Goal: Task Accomplishment & Management: Use online tool/utility

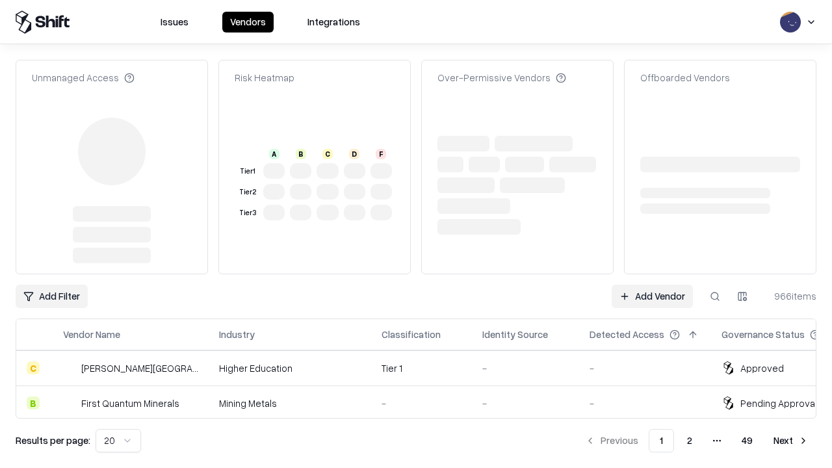
click at [652, 285] on link "Add Vendor" at bounding box center [652, 296] width 81 height 23
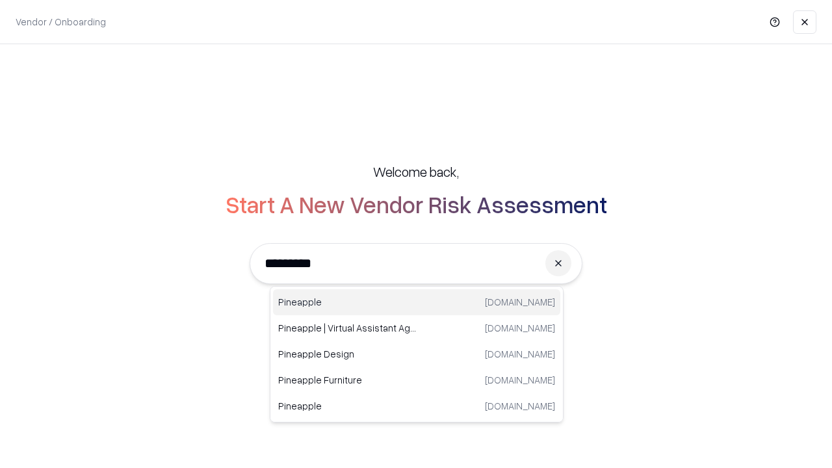
click at [417, 302] on div "Pineapple pineappleenergy.com" at bounding box center [416, 302] width 287 height 26
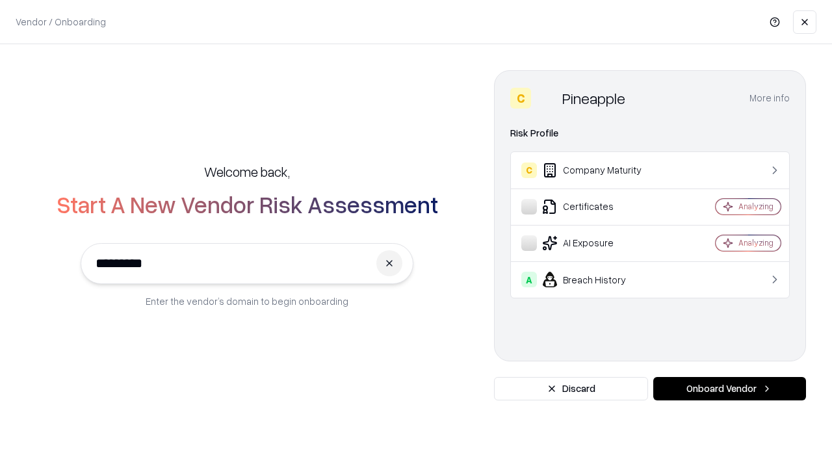
type input "*********"
click at [729, 389] on button "Onboard Vendor" at bounding box center [729, 388] width 153 height 23
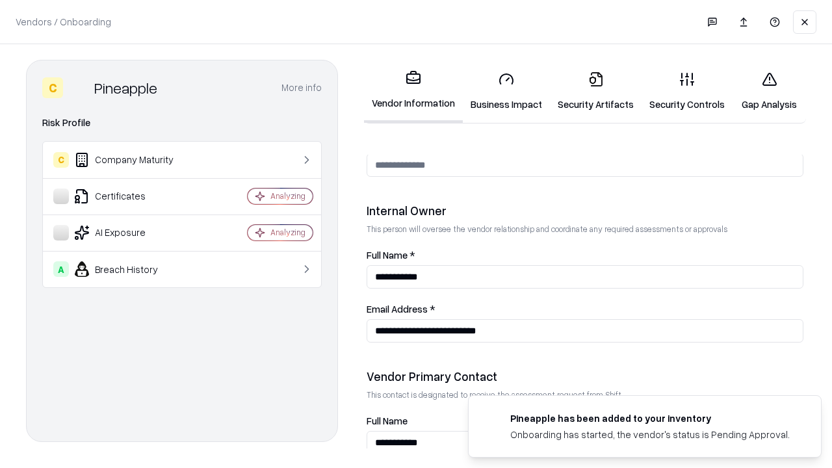
scroll to position [673, 0]
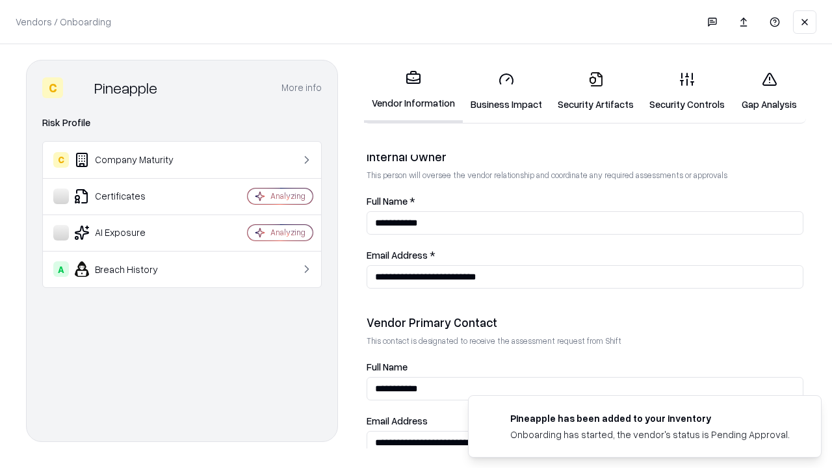
click at [595, 91] on link "Security Artifacts" at bounding box center [596, 91] width 92 height 60
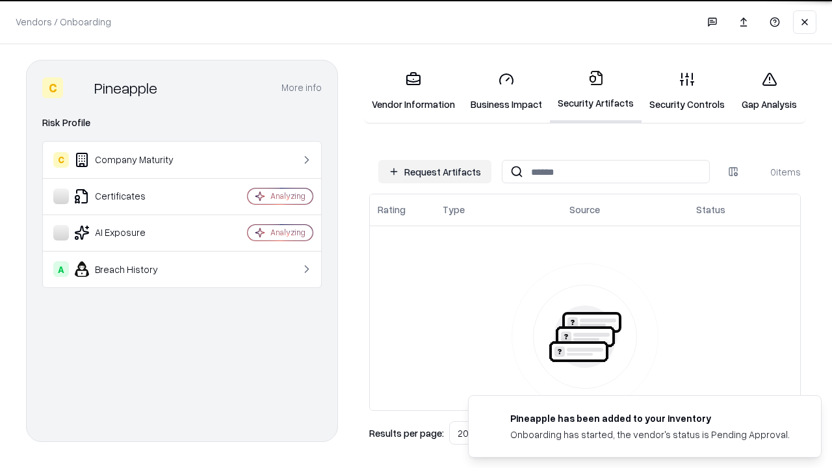
click at [435, 172] on button "Request Artifacts" at bounding box center [434, 171] width 113 height 23
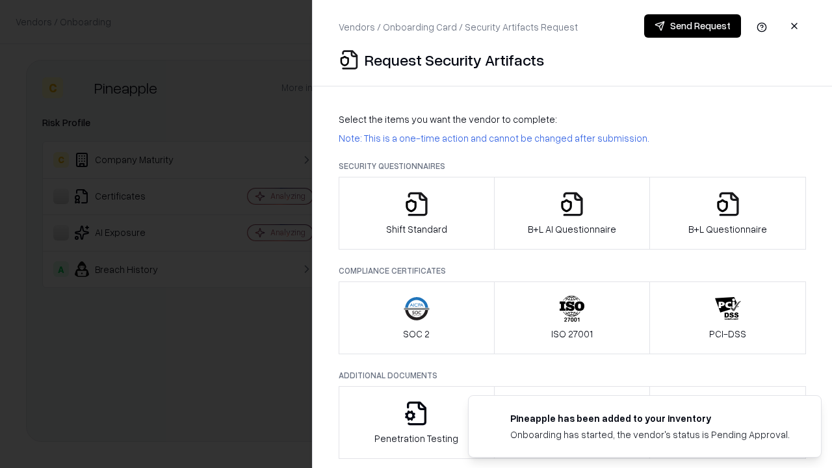
click at [727, 213] on icon "button" at bounding box center [728, 204] width 26 height 26
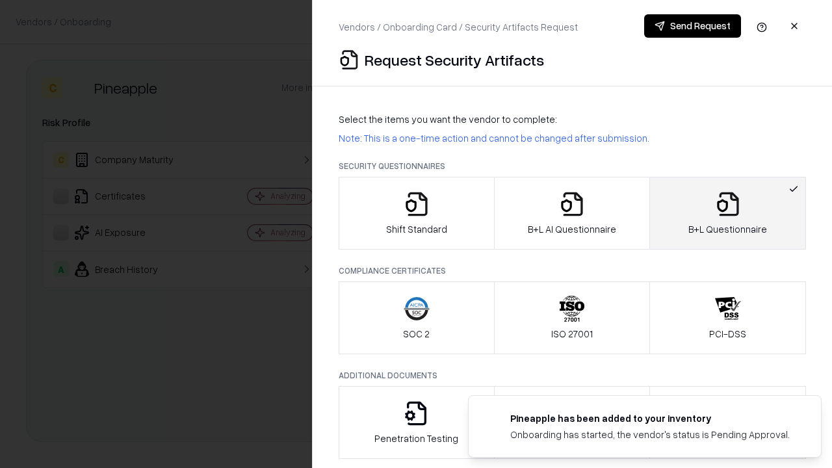
click at [571, 213] on icon "button" at bounding box center [572, 204] width 26 height 26
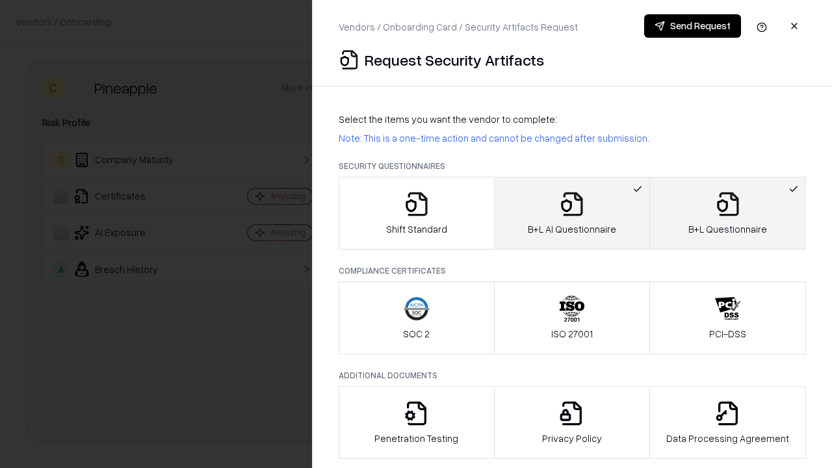
click at [692, 26] on button "Send Request" at bounding box center [692, 25] width 97 height 23
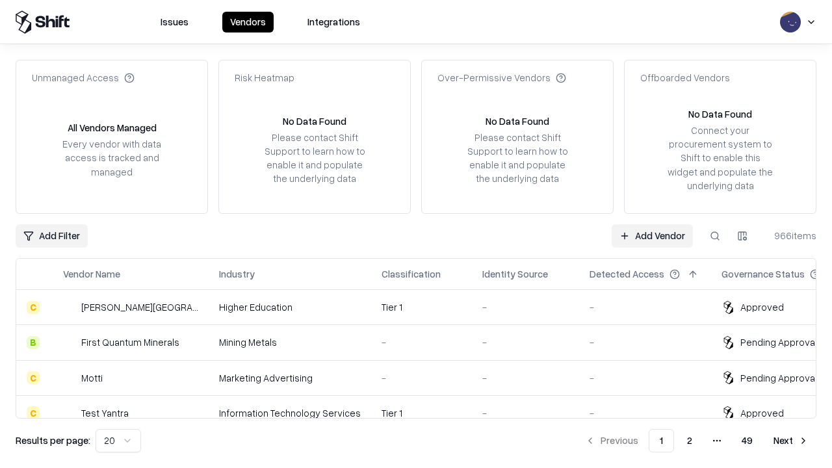
click at [715, 235] on button at bounding box center [714, 235] width 23 height 23
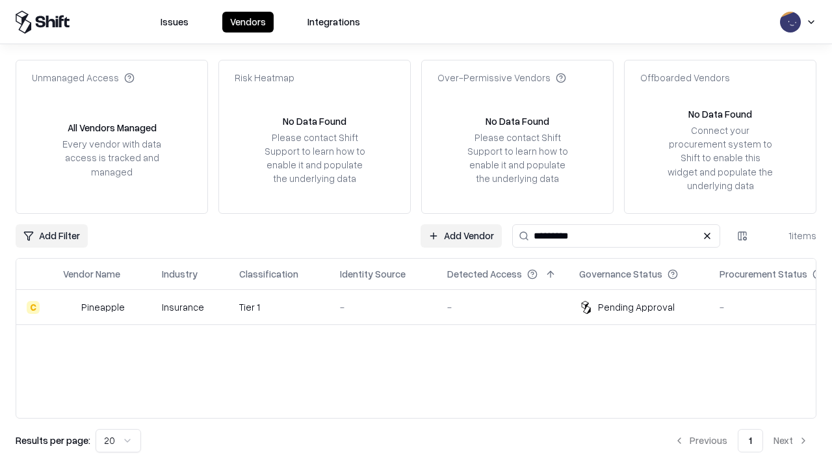
type input "*********"
click at [424, 307] on div "-" at bounding box center [383, 307] width 86 height 14
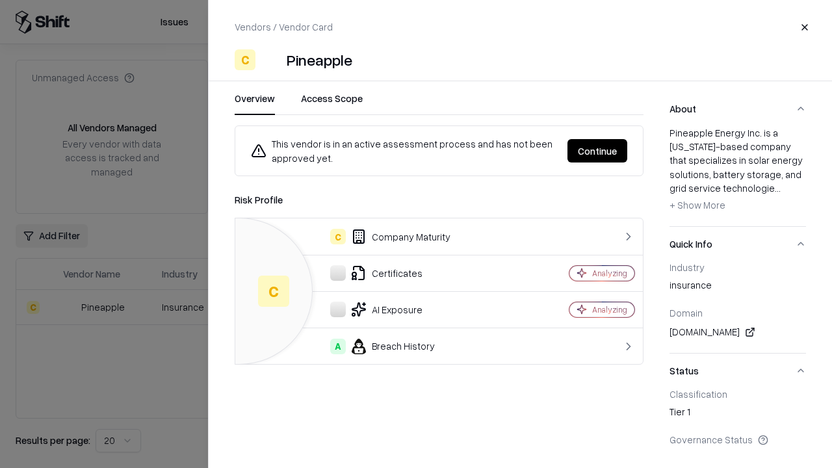
click at [597, 151] on button "Continue" at bounding box center [597, 150] width 60 height 23
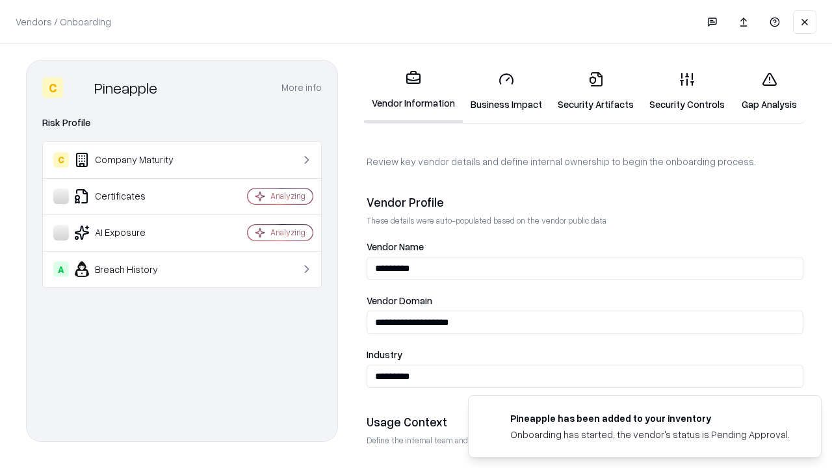
click at [595, 91] on link "Security Artifacts" at bounding box center [596, 91] width 92 height 60
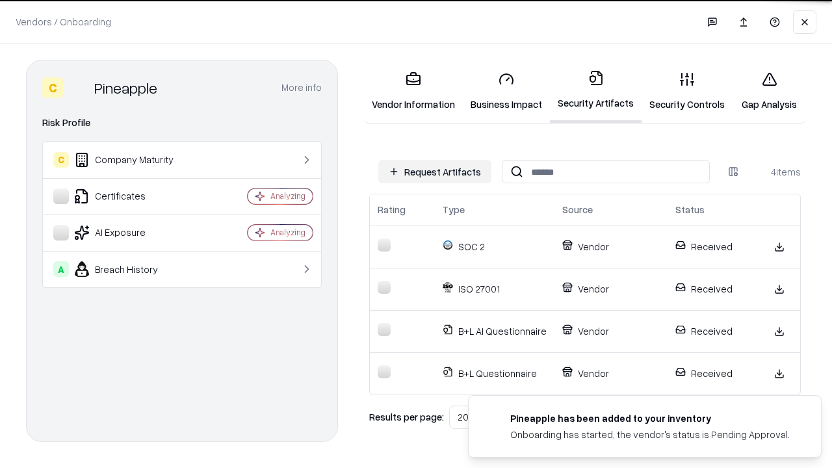
click at [769, 91] on link "Gap Analysis" at bounding box center [768, 91] width 73 height 60
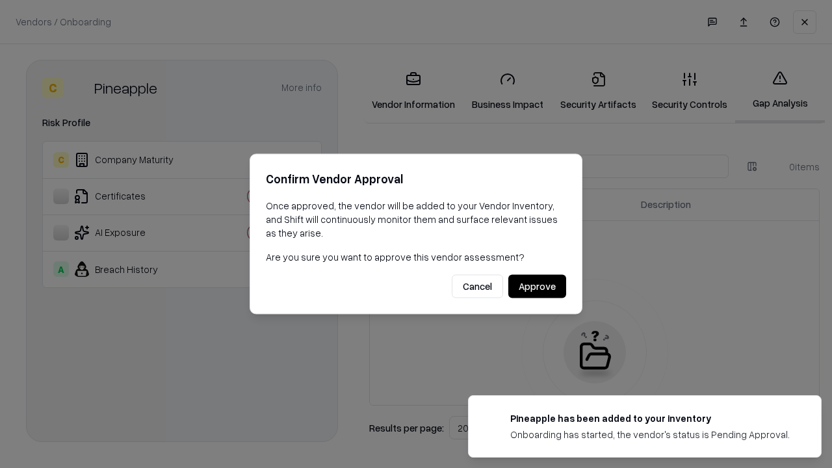
click at [537, 286] on button "Approve" at bounding box center [537, 286] width 58 height 23
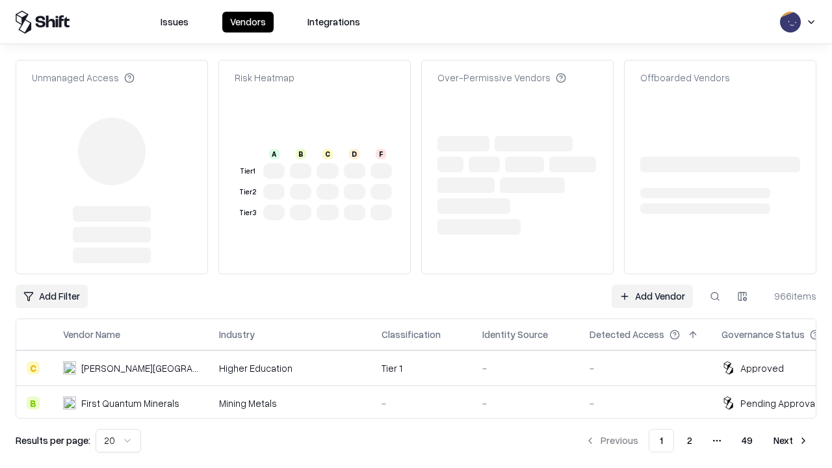
type input "*********"
click at [652, 285] on link "Add Vendor" at bounding box center [652, 296] width 81 height 23
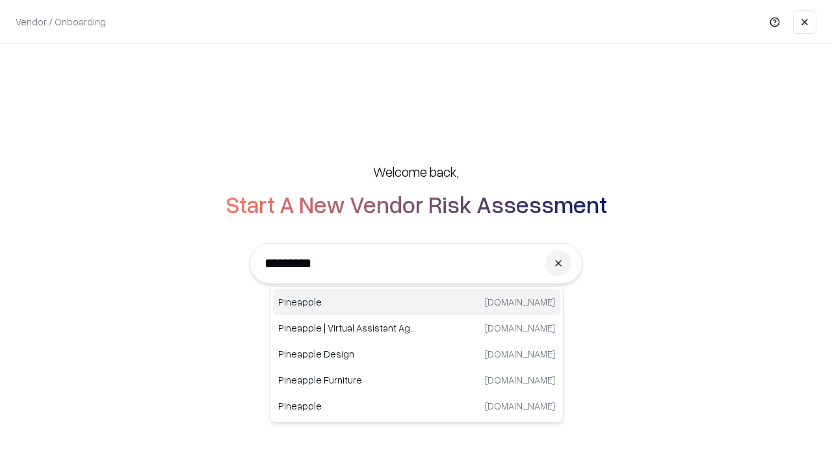
click at [417, 302] on div "Pineapple pineappleenergy.com" at bounding box center [416, 302] width 287 height 26
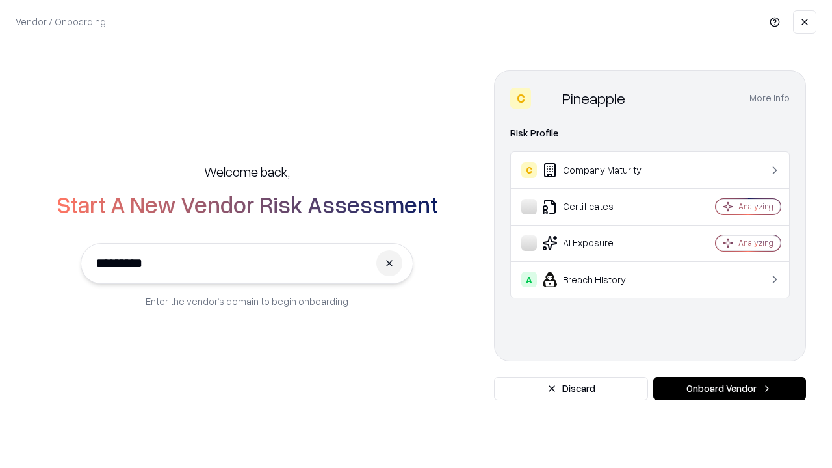
type input "*********"
click at [729, 389] on button "Onboard Vendor" at bounding box center [729, 388] width 153 height 23
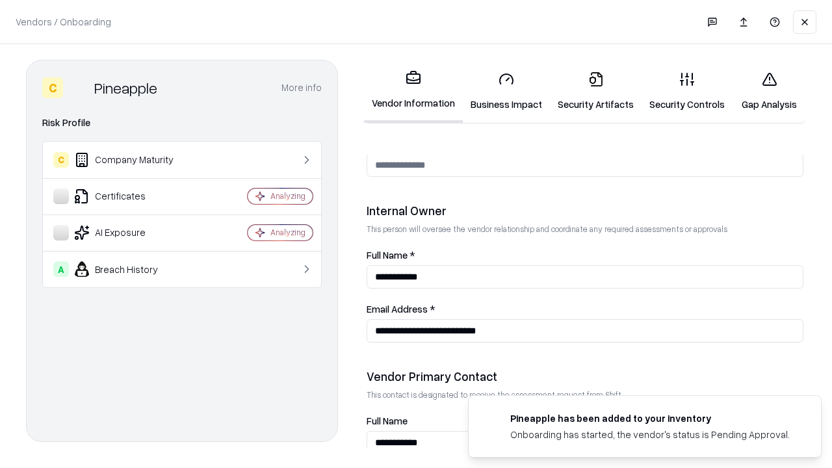
scroll to position [673, 0]
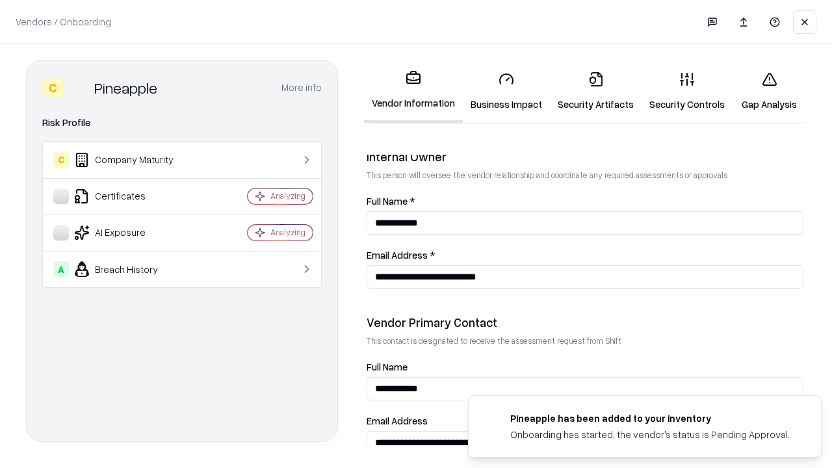
click at [769, 91] on link "Gap Analysis" at bounding box center [768, 91] width 73 height 60
